Goal: Task Accomplishment & Management: Use online tool/utility

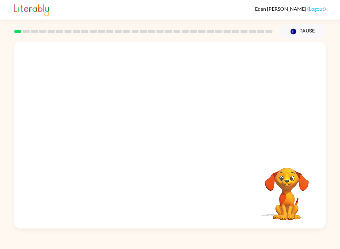
click at [281, 174] on video "Your browser must support playing .mp4 files to use Literably. Please try using…" at bounding box center [286, 189] width 63 height 63
click at [175, 138] on div at bounding box center [170, 137] width 40 height 23
click at [171, 137] on div at bounding box center [170, 137] width 40 height 23
click at [171, 144] on div at bounding box center [170, 137] width 40 height 23
click at [15, 34] on div at bounding box center [143, 31] width 266 height 22
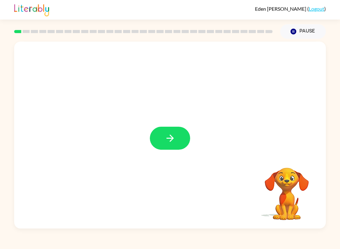
click at [20, 33] on rect at bounding box center [17, 31] width 7 height 3
click at [165, 140] on icon "button" at bounding box center [170, 137] width 11 height 11
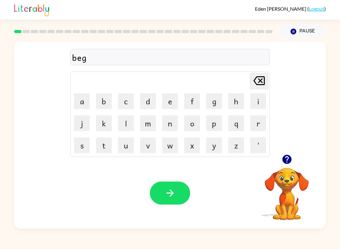
click at [175, 195] on icon "button" at bounding box center [170, 192] width 11 height 11
click at [170, 193] on icon "button" at bounding box center [169, 192] width 7 height 7
click at [172, 193] on icon "button" at bounding box center [169, 192] width 7 height 7
click at [173, 196] on icon "button" at bounding box center [170, 192] width 11 height 11
click at [166, 190] on icon "button" at bounding box center [170, 192] width 11 height 11
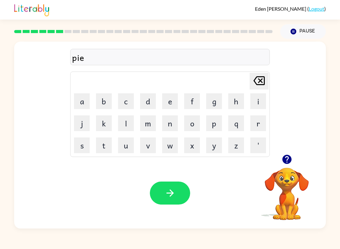
click at [165, 197] on icon "button" at bounding box center [170, 192] width 11 height 11
click at [171, 190] on icon "button" at bounding box center [169, 192] width 7 height 7
click at [168, 190] on icon "button" at bounding box center [170, 192] width 11 height 11
click at [166, 192] on icon "button" at bounding box center [170, 192] width 11 height 11
click at [172, 199] on button "button" at bounding box center [170, 192] width 40 height 23
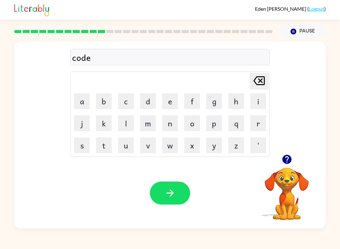
click at [174, 189] on icon "button" at bounding box center [170, 192] width 11 height 11
click at [171, 192] on icon "button" at bounding box center [169, 192] width 7 height 7
click at [171, 195] on icon "button" at bounding box center [170, 192] width 11 height 11
click at [179, 197] on button "button" at bounding box center [170, 192] width 40 height 23
click at [177, 193] on button "button" at bounding box center [170, 192] width 40 height 23
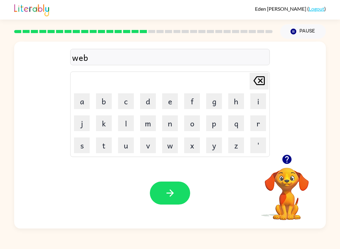
click at [165, 192] on icon "button" at bounding box center [170, 192] width 11 height 11
click at [167, 191] on icon "button" at bounding box center [170, 192] width 11 height 11
click at [178, 197] on button "button" at bounding box center [170, 192] width 40 height 23
click at [175, 196] on icon "button" at bounding box center [170, 192] width 11 height 11
click at [171, 193] on icon "button" at bounding box center [169, 192] width 7 height 7
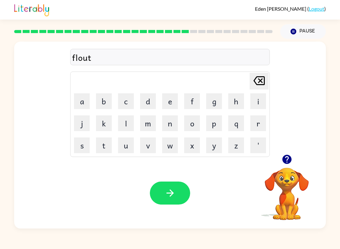
click at [177, 185] on button "button" at bounding box center [170, 192] width 40 height 23
click at [168, 191] on icon "button" at bounding box center [170, 192] width 11 height 11
click at [170, 184] on button "button" at bounding box center [170, 192] width 40 height 23
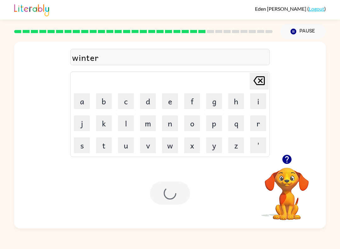
click at [173, 196] on div at bounding box center [170, 192] width 40 height 23
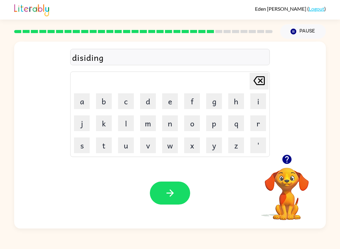
click at [175, 198] on icon "button" at bounding box center [170, 192] width 11 height 11
click at [172, 188] on icon "button" at bounding box center [170, 192] width 11 height 11
click at [153, 199] on button "button" at bounding box center [170, 192] width 40 height 23
click at [173, 197] on icon "button" at bounding box center [170, 192] width 11 height 11
click at [178, 197] on button "button" at bounding box center [170, 192] width 40 height 23
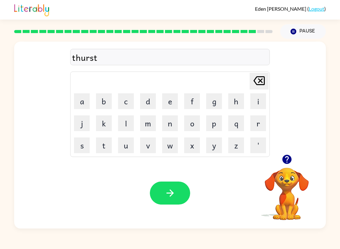
click at [169, 190] on icon "button" at bounding box center [170, 192] width 11 height 11
click at [176, 204] on button "button" at bounding box center [170, 192] width 40 height 23
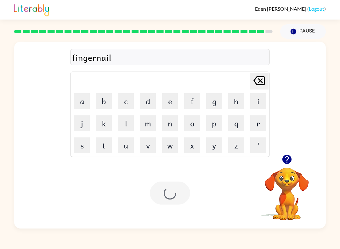
click at [165, 193] on div at bounding box center [170, 192] width 40 height 23
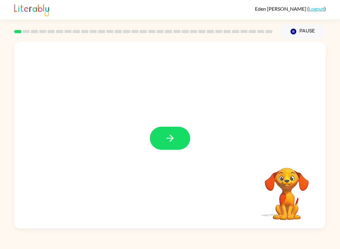
click at [161, 149] on button "button" at bounding box center [170, 137] width 40 height 23
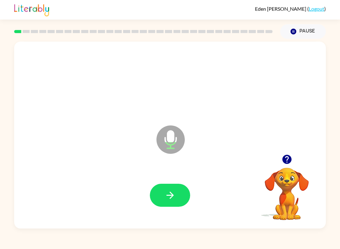
click at [175, 137] on icon at bounding box center [170, 139] width 28 height 28
click at [162, 198] on button "button" at bounding box center [170, 194] width 40 height 23
click at [164, 194] on button "button" at bounding box center [170, 194] width 40 height 23
click at [159, 199] on button "button" at bounding box center [170, 194] width 40 height 23
click at [163, 199] on button "button" at bounding box center [170, 194] width 40 height 23
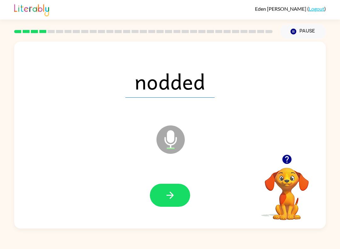
click at [171, 197] on icon "button" at bounding box center [169, 194] width 7 height 7
click at [161, 193] on button "button" at bounding box center [170, 194] width 40 height 23
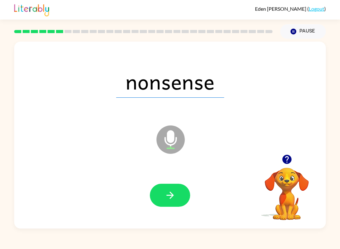
click at [164, 194] on button "button" at bounding box center [170, 194] width 40 height 23
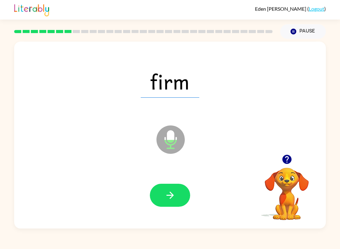
click at [174, 192] on icon "button" at bounding box center [170, 194] width 11 height 11
click at [169, 199] on icon "button" at bounding box center [170, 194] width 11 height 11
click at [164, 204] on button "button" at bounding box center [170, 194] width 40 height 23
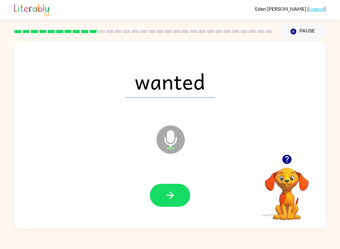
click at [175, 195] on icon "button" at bounding box center [170, 194] width 11 height 11
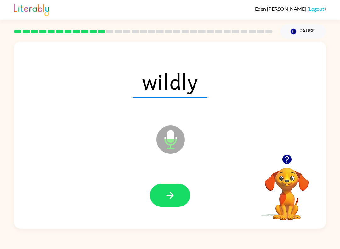
click at [168, 196] on icon "button" at bounding box center [170, 194] width 11 height 11
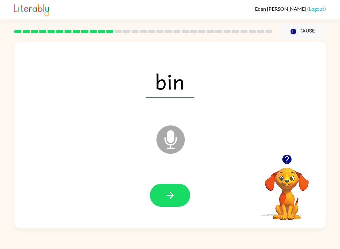
click at [171, 201] on button "button" at bounding box center [170, 194] width 40 height 23
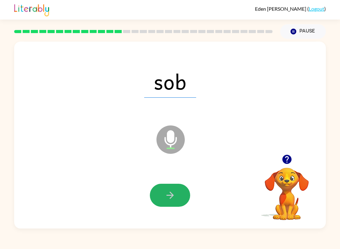
click at [179, 193] on button "button" at bounding box center [170, 194] width 40 height 23
click at [169, 185] on button "button" at bounding box center [170, 194] width 40 height 23
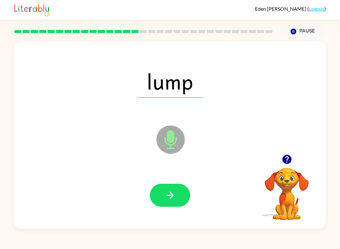
click at [161, 202] on button "button" at bounding box center [170, 194] width 40 height 23
click at [179, 190] on button "button" at bounding box center [170, 194] width 40 height 23
click at [177, 199] on button "button" at bounding box center [170, 194] width 40 height 23
click at [166, 202] on button "button" at bounding box center [170, 194] width 40 height 23
click at [169, 197] on icon "button" at bounding box center [170, 194] width 11 height 11
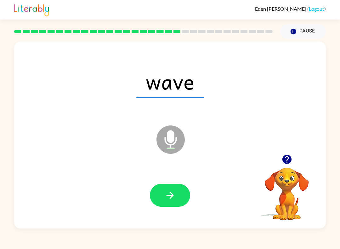
click at [163, 194] on button "button" at bounding box center [170, 194] width 40 height 23
click at [168, 191] on icon "button" at bounding box center [170, 194] width 11 height 11
click at [172, 197] on icon "button" at bounding box center [170, 194] width 11 height 11
click at [166, 194] on icon "button" at bounding box center [170, 194] width 11 height 11
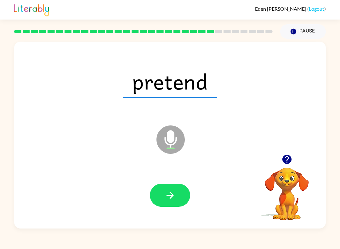
click at [169, 191] on icon "button" at bounding box center [170, 194] width 11 height 11
click at [171, 196] on icon "button" at bounding box center [170, 194] width 11 height 11
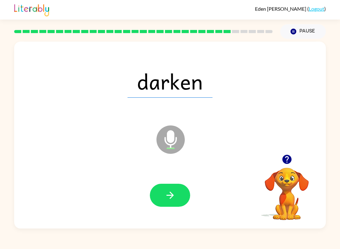
click at [170, 194] on icon "button" at bounding box center [170, 194] width 11 height 11
click at [167, 201] on button "button" at bounding box center [170, 194] width 40 height 23
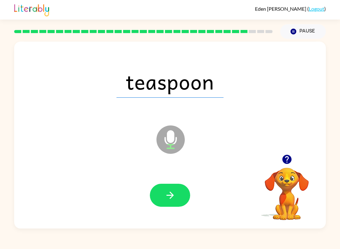
click at [169, 190] on icon "button" at bounding box center [170, 194] width 11 height 11
click at [166, 195] on icon "button" at bounding box center [170, 194] width 11 height 11
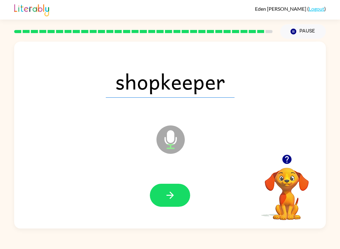
click at [166, 192] on icon "button" at bounding box center [170, 194] width 11 height 11
